Goal: Information Seeking & Learning: Learn about a topic

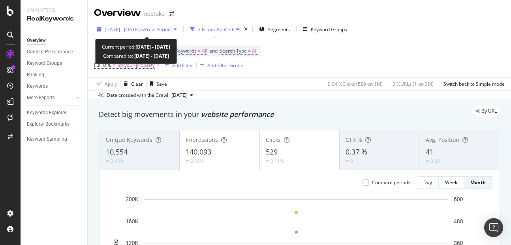
click at [138, 30] on span "[DATE] - [DATE]" at bounding box center [122, 29] width 35 height 7
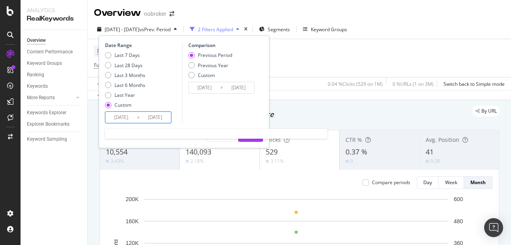
click at [166, 114] on input "[DATE]" at bounding box center [155, 117] width 32 height 11
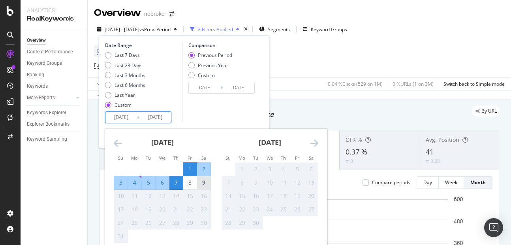
click at [208, 183] on div "9" at bounding box center [203, 183] width 13 height 8
type input "[DATE]"
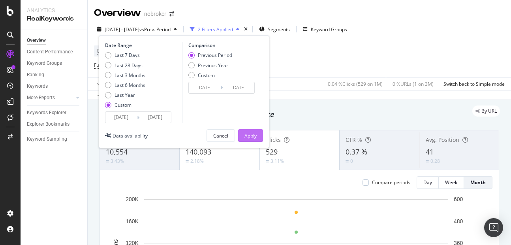
click at [241, 130] on button "Apply" at bounding box center [250, 135] width 25 height 13
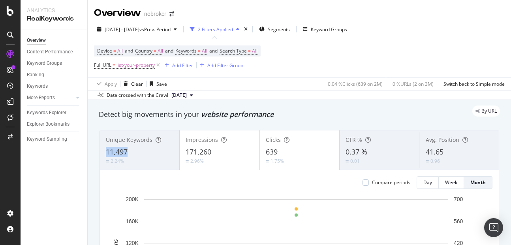
copy span "11,497"
drag, startPoint x: 107, startPoint y: 151, endPoint x: 130, endPoint y: 151, distance: 23.7
click at [130, 151] on div "11,497" at bounding box center [140, 152] width 68 height 10
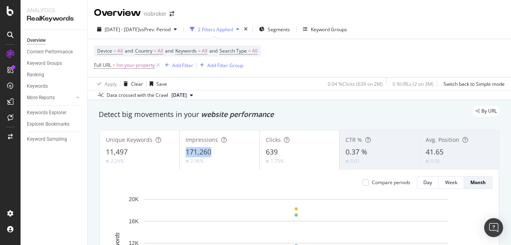
copy span "171,260"
drag, startPoint x: 183, startPoint y: 153, endPoint x: 221, endPoint y: 150, distance: 38.0
click at [221, 150] on div "Impressions 171,260 2.96%" at bounding box center [219, 150] width 79 height 36
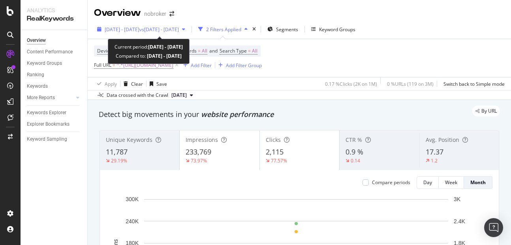
click at [137, 29] on span "[DATE] - [DATE]" at bounding box center [122, 29] width 35 height 7
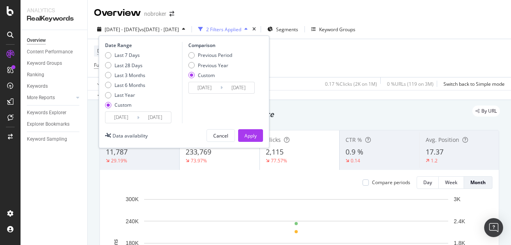
click at [166, 112] on input "[DATE]" at bounding box center [155, 117] width 32 height 11
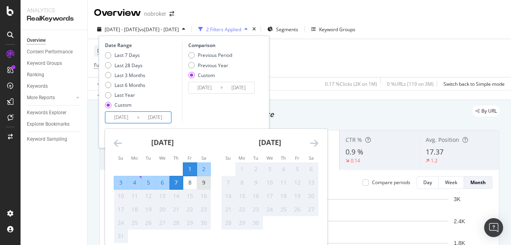
click at [198, 184] on div "9" at bounding box center [203, 183] width 13 height 8
type input "[DATE]"
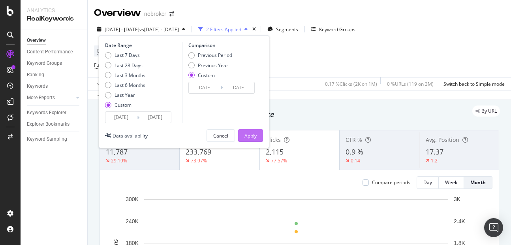
click at [246, 136] on div "Apply" at bounding box center [250, 135] width 12 height 7
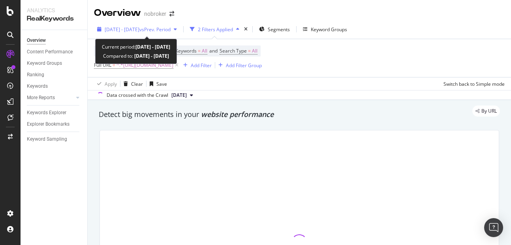
click at [139, 30] on span "[DATE] - [DATE]" at bounding box center [122, 29] width 35 height 7
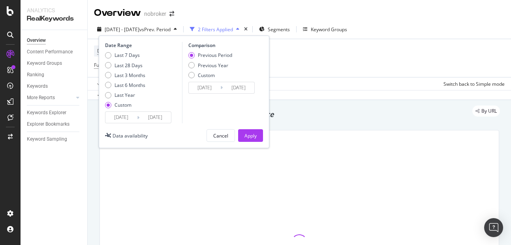
click at [164, 113] on input "[DATE]" at bounding box center [155, 117] width 32 height 11
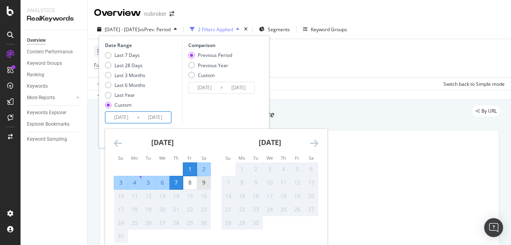
click at [203, 184] on div "9" at bounding box center [203, 183] width 13 height 8
type input "[DATE]"
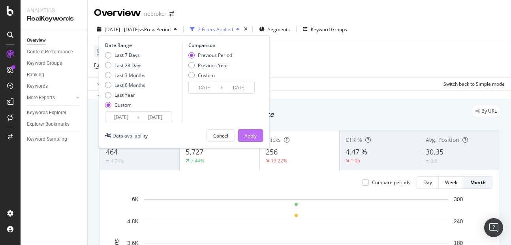
click at [254, 131] on div "Apply" at bounding box center [250, 136] width 12 height 12
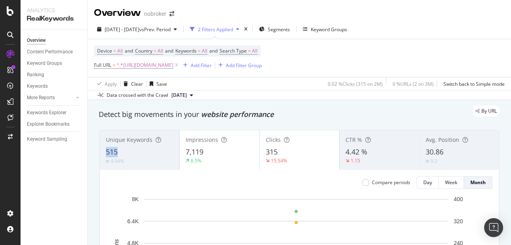
copy span "515"
drag, startPoint x: 105, startPoint y: 152, endPoint x: 141, endPoint y: 152, distance: 35.9
click at [141, 152] on div "Unique Keywords 515 4.04%" at bounding box center [139, 150] width 79 height 36
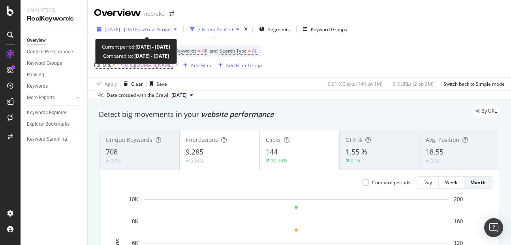
click at [153, 24] on div "2025 Aug. 1st - Aug. 7th vs Prev. Period" at bounding box center [137, 29] width 86 height 12
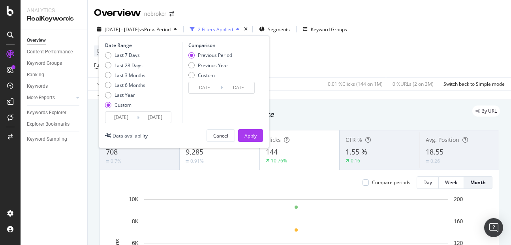
click at [161, 111] on div "2025/08/01 Navigate forward to interact with the calendar and select a date. Pr…" at bounding box center [138, 117] width 66 height 12
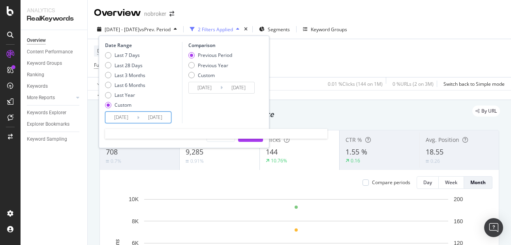
click at [159, 115] on input "[DATE]" at bounding box center [155, 117] width 32 height 11
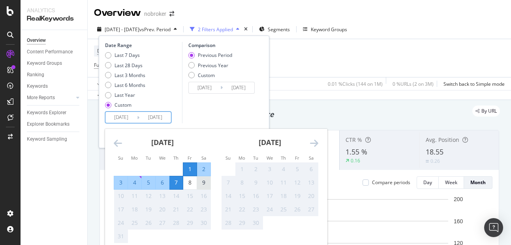
click at [203, 186] on div "9" at bounding box center [203, 183] width 13 height 8
type input "2025/08/09"
type input "2025/07/23"
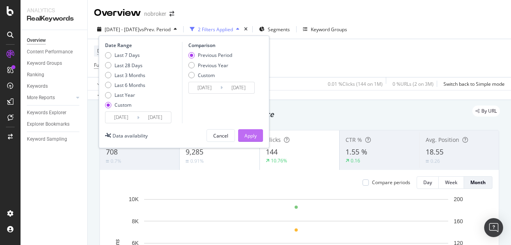
click at [248, 135] on div "Apply" at bounding box center [250, 135] width 12 height 7
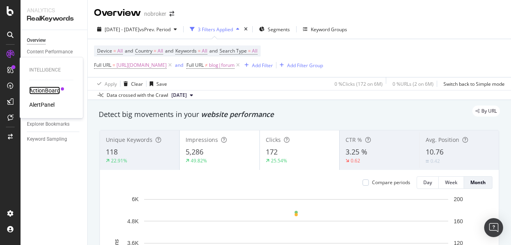
click at [42, 88] on div "ActionBoard" at bounding box center [44, 90] width 31 height 8
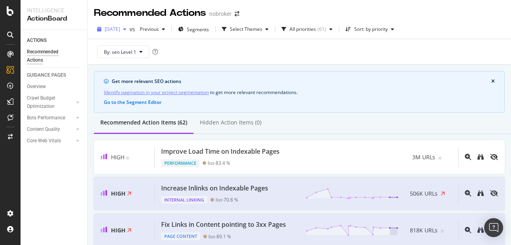
click at [120, 30] on span "[DATE]" at bounding box center [112, 29] width 15 height 7
click at [222, 45] on div "By: seo Level 1" at bounding box center [299, 51] width 411 height 25
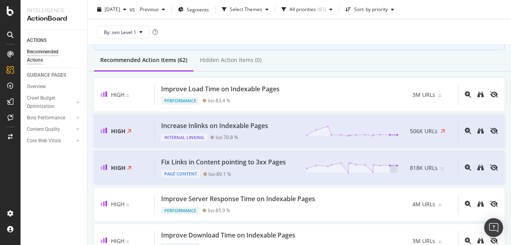
scroll to position [68, 0]
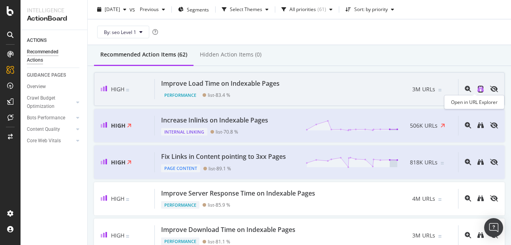
click at [477, 90] on icon "binoculars" at bounding box center [480, 89] width 6 height 6
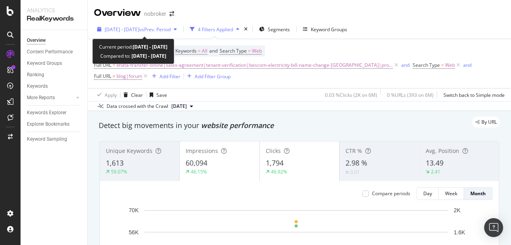
click at [138, 31] on span "[DATE] - [DATE]" at bounding box center [122, 29] width 35 height 7
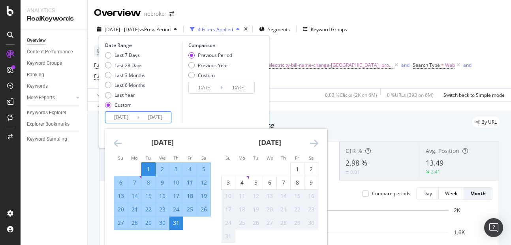
click at [123, 115] on input "2025/07/01" at bounding box center [121, 117] width 32 height 11
click at [291, 169] on div "1" at bounding box center [297, 169] width 13 height 8
type input "2025/08/01"
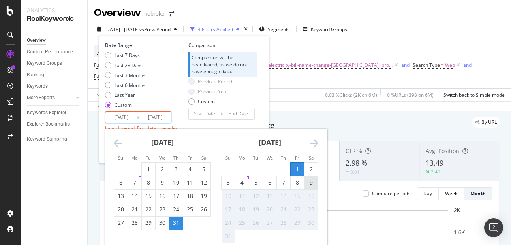
click at [315, 180] on div "9" at bounding box center [310, 183] width 13 height 8
type input "[DATE]"
type input "2025/07/23"
type input "2025/07/31"
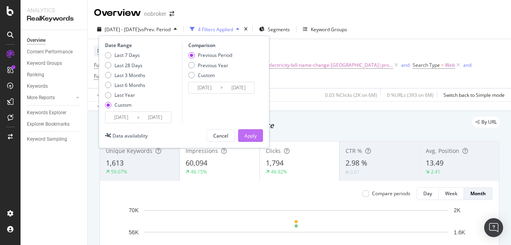
click at [249, 132] on div "Apply" at bounding box center [250, 135] width 12 height 7
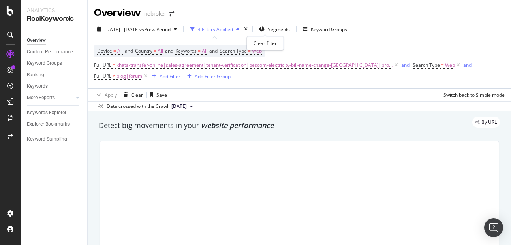
click at [264, 50] on div "Clear filter" at bounding box center [265, 43] width 37 height 14
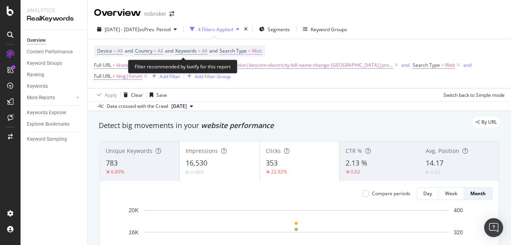
click at [262, 51] on span "Web" at bounding box center [257, 50] width 10 height 11
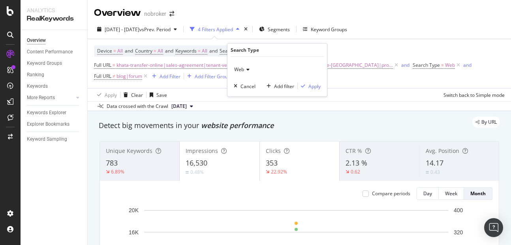
click at [240, 69] on span "Web" at bounding box center [239, 69] width 10 height 7
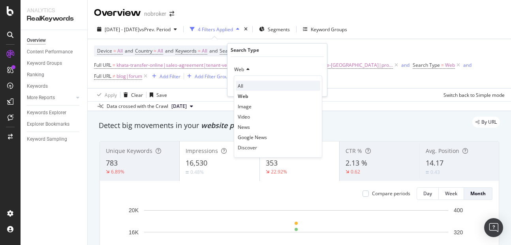
click at [242, 83] on span "All" at bounding box center [241, 86] width 6 height 7
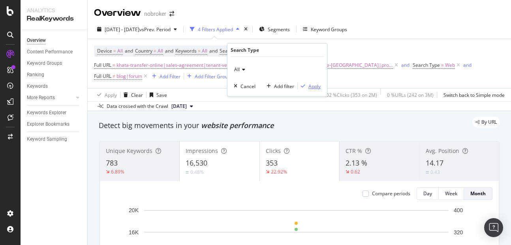
click at [319, 86] on div "Apply" at bounding box center [314, 86] width 12 height 7
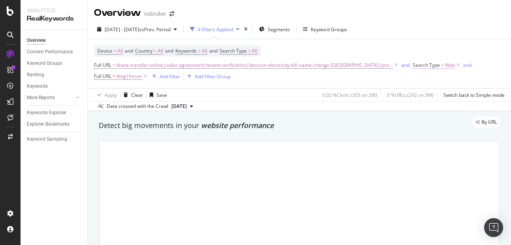
click at [445, 64] on span "Web" at bounding box center [450, 65] width 10 height 11
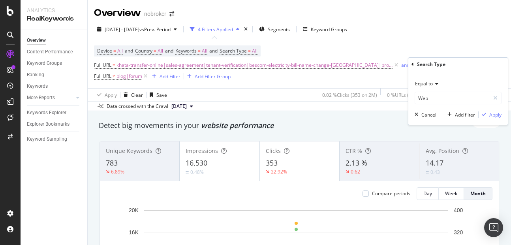
click at [383, 83] on div "Device = All and Country = All and Keywords = All and Search Type = All Full UR…" at bounding box center [299, 63] width 411 height 49
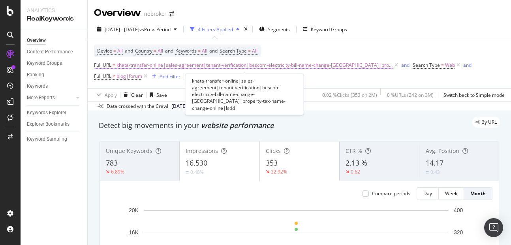
click at [353, 66] on span "khata-transfer-online|sales-agreement|tenant-verification|bescom-electricity-bi…" at bounding box center [255, 65] width 276 height 11
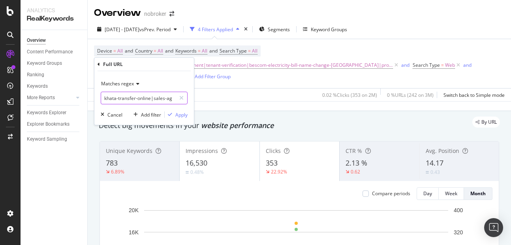
click at [162, 97] on input "khata-transfer-online|sales-agreement|tenant-verification|bescom-electricity-bi…" at bounding box center [138, 98] width 75 height 13
type input "khata-transfer-online|sales-agreement|tenant-verification|bescom-electricity-bi…"
click at [179, 114] on div "Apply" at bounding box center [181, 114] width 12 height 7
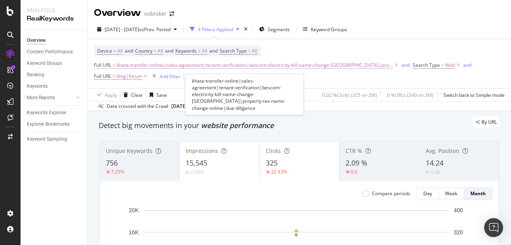
click at [246, 66] on span "khata-transfer-online|sales-agreement|tenant-verification|bescom-electricity-bi…" at bounding box center [255, 65] width 276 height 11
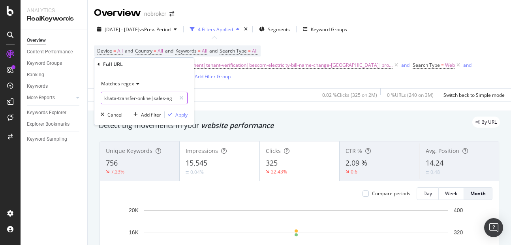
click at [165, 96] on input "khata-transfer-online|sales-agreement|tenant-verification|bescom-electricity-bi…" at bounding box center [138, 98] width 75 height 13
type input "khata-transfer-online|sales-agreement|tenant-verification|bescom-electricity-bi…"
click at [175, 116] on div "Apply" at bounding box center [181, 114] width 12 height 7
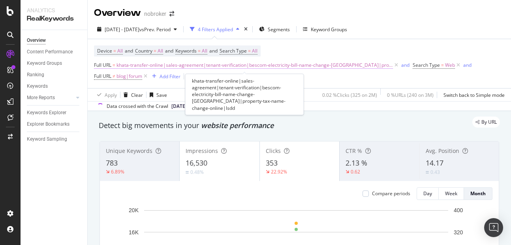
click at [305, 64] on span "khata-transfer-online|sales-agreement|tenant-verification|bescom-electricity-bi…" at bounding box center [255, 65] width 276 height 11
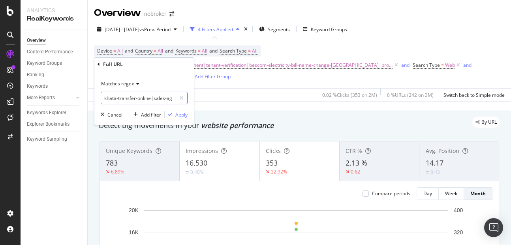
click at [172, 99] on input "khata-transfer-online|sales-agreement|tenant-verification|bescom-electricity-bi…" at bounding box center [138, 98] width 75 height 13
type input "khata-transfer-online|sales-agreement|tenant-verification|bescom-electricity-bi…"
click at [186, 115] on div "Apply" at bounding box center [181, 114] width 12 height 7
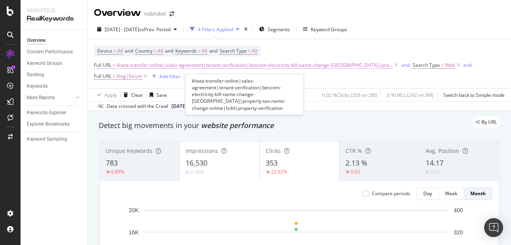
click at [274, 66] on span "khata-transfer-online|sales-agreement|tenant-verification|bescom-electricity-bi…" at bounding box center [255, 65] width 276 height 11
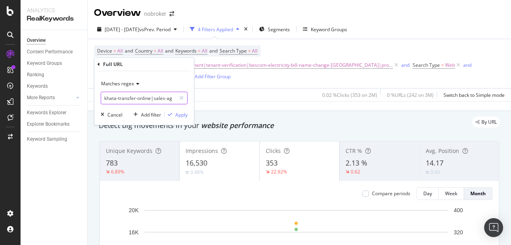
click at [154, 101] on input "khata-transfer-online|sales-agreement|tenant-verification|bescom-electricity-bi…" at bounding box center [138, 98] width 75 height 13
type input "khata-transfer-online|sales-agreement|tenant-verification|bescom-electricity-bi…"
click at [179, 113] on div "Apply" at bounding box center [181, 114] width 12 height 7
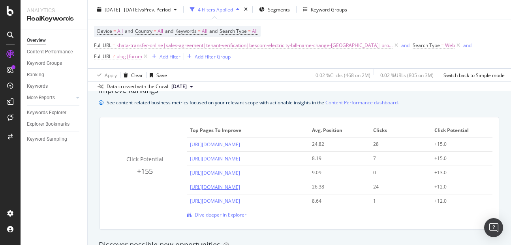
scroll to position [283, 0]
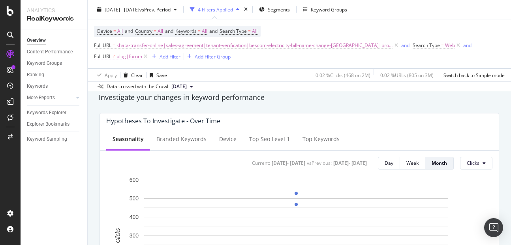
click at [134, 56] on span "blog|forum" at bounding box center [130, 56] width 26 height 11
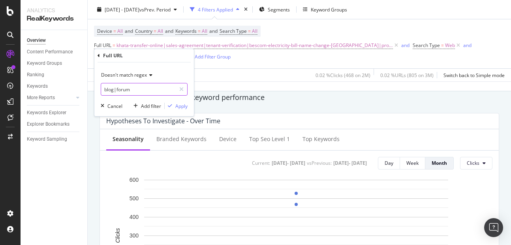
click at [139, 88] on input "blog|forum" at bounding box center [138, 89] width 75 height 13
click at [151, 92] on input "blog|forum" at bounding box center [138, 89] width 75 height 13
type input "blog|forum|home-loan"
click at [180, 105] on div "Apply" at bounding box center [181, 106] width 12 height 7
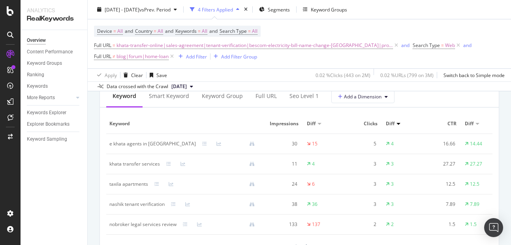
scroll to position [418, 0]
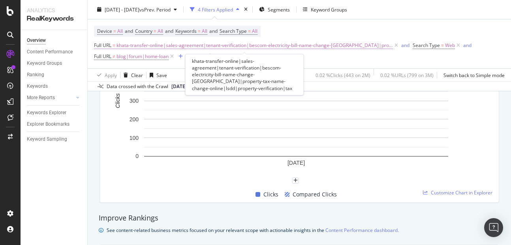
click at [265, 42] on span "khata-transfer-online|sales-agreement|tenant-verification|bescom-electricity-bi…" at bounding box center [255, 45] width 276 height 11
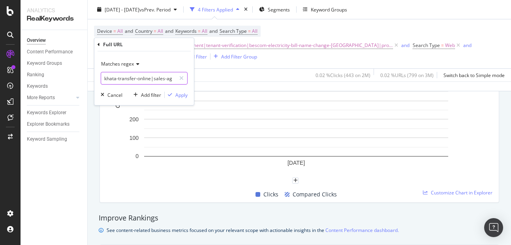
click at [158, 80] on input "khata-transfer-online|sales-agreement|tenant-verification|bescom-electricity-bi…" at bounding box center [138, 78] width 75 height 13
type input "khata-transfer-online|sales-agreement|tenant-verification|bescom-electricity-bi…"
click at [181, 96] on div "Apply" at bounding box center [181, 95] width 12 height 7
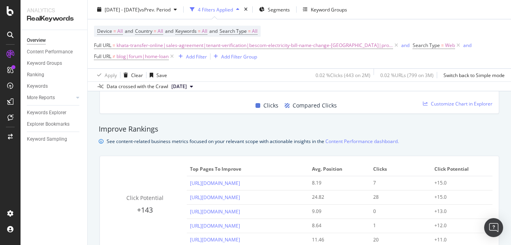
scroll to position [508, 0]
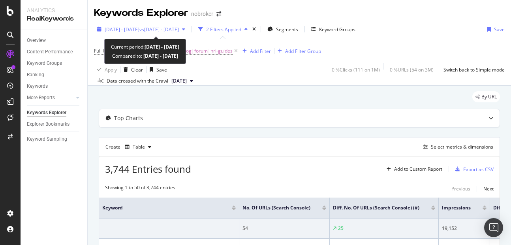
click at [139, 28] on span "[DATE] - [DATE]" at bounding box center [122, 29] width 35 height 7
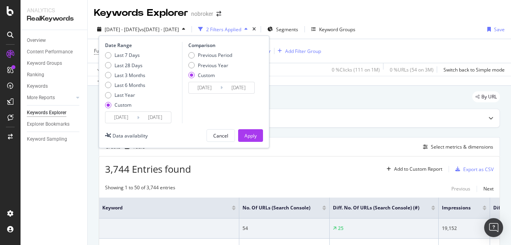
click at [161, 118] on input "[DATE]" at bounding box center [155, 117] width 32 height 11
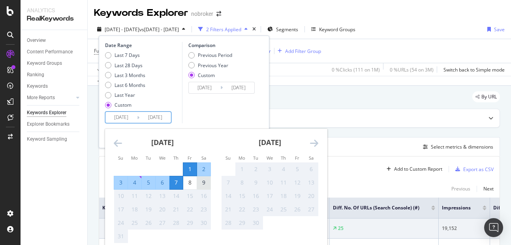
click at [206, 181] on div "9" at bounding box center [203, 183] width 13 height 8
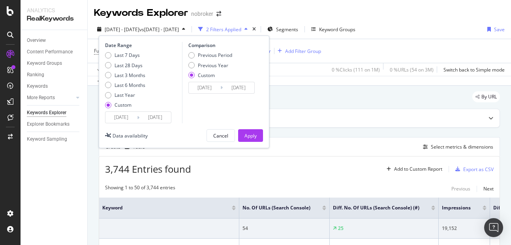
type input "[DATE]"
click at [244, 136] on div "Apply" at bounding box center [250, 135] width 12 height 7
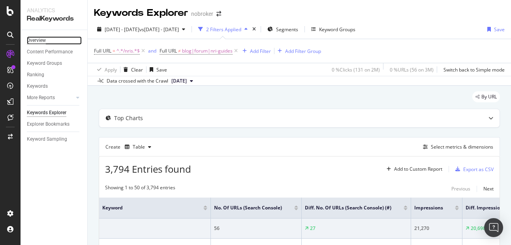
click at [37, 41] on div "Overview" at bounding box center [36, 40] width 19 height 8
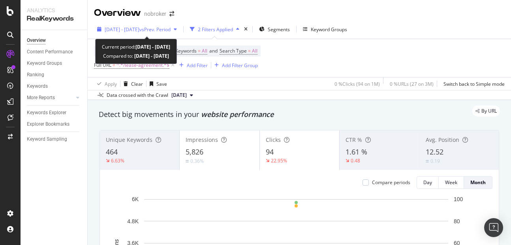
click at [129, 25] on div "[DATE] - [DATE] vs Prev. Period" at bounding box center [137, 29] width 86 height 12
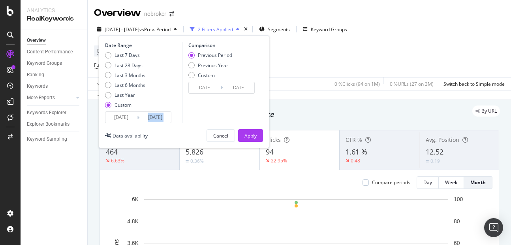
drag, startPoint x: 156, startPoint y: 124, endPoint x: 157, endPoint y: 117, distance: 6.8
click at [157, 117] on div "Date Range Last 7 Days Last 28 Days Last 3 Months Last 6 Months Last Year Custo…" at bounding box center [184, 92] width 171 height 113
click at [157, 117] on input "2025/08/07" at bounding box center [155, 117] width 32 height 11
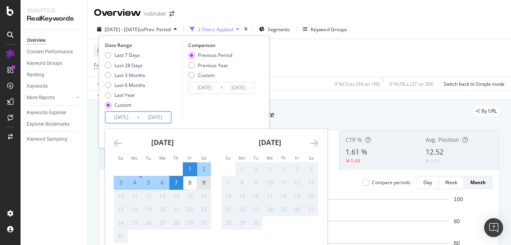
click at [204, 187] on div "9" at bounding box center [203, 182] width 13 height 13
type input "2025/08/09"
type input "2025/07/23"
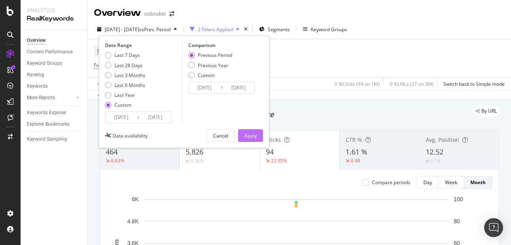
click at [249, 130] on div "Apply" at bounding box center [250, 136] width 12 height 12
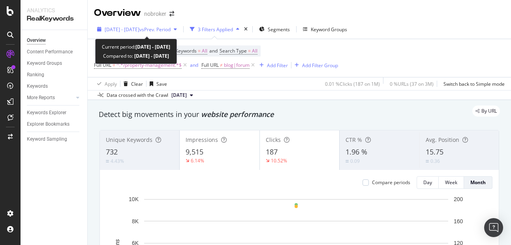
click at [146, 33] on div "[DATE] - [DATE] vs Prev. Period" at bounding box center [137, 29] width 86 height 12
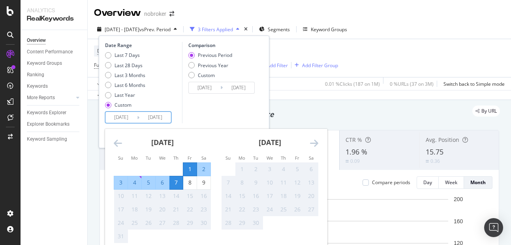
click at [157, 115] on input "[DATE]" at bounding box center [155, 117] width 32 height 11
click at [205, 182] on div "9" at bounding box center [203, 183] width 13 height 8
type input "[DATE]"
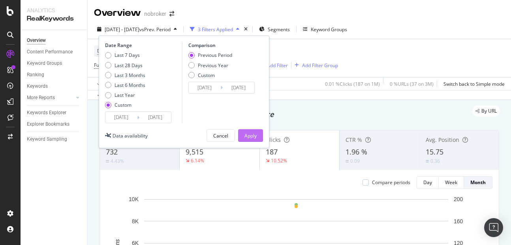
click at [254, 133] on div "Apply" at bounding box center [250, 135] width 12 height 7
click at [159, 121] on input "2025/08/07" at bounding box center [155, 117] width 32 height 11
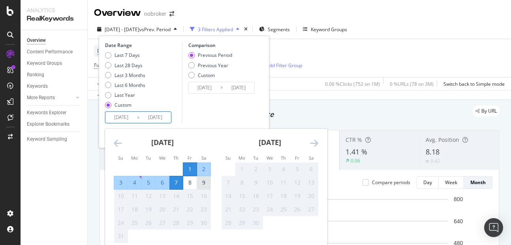
click at [199, 180] on div "9" at bounding box center [203, 183] width 13 height 8
type input "2025/08/09"
type input "2025/07/23"
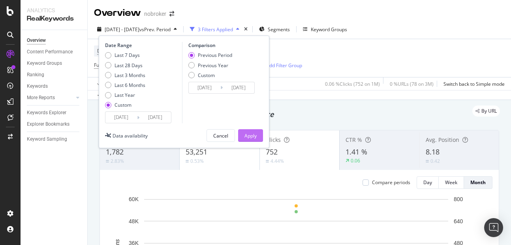
click at [252, 137] on div "Apply" at bounding box center [250, 135] width 12 height 7
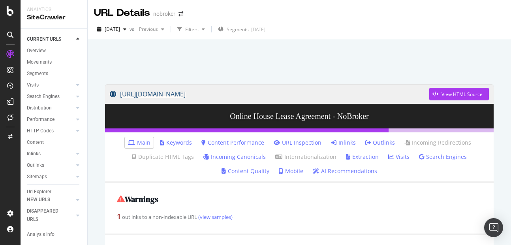
click at [212, 94] on link "[URL][DOMAIN_NAME]" at bounding box center [269, 94] width 319 height 20
